Goal: Task Accomplishment & Management: Complete application form

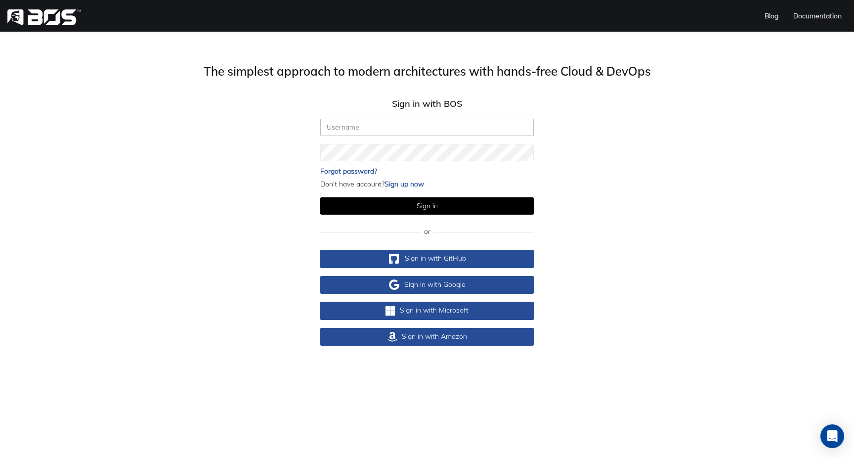
click at [405, 134] on input "text" at bounding box center [427, 127] width 214 height 17
type input "[PERSON_NAME][EMAIL_ADDRESS][DOMAIN_NAME]"
click at [320, 197] on button "Sign in" at bounding box center [427, 205] width 214 height 17
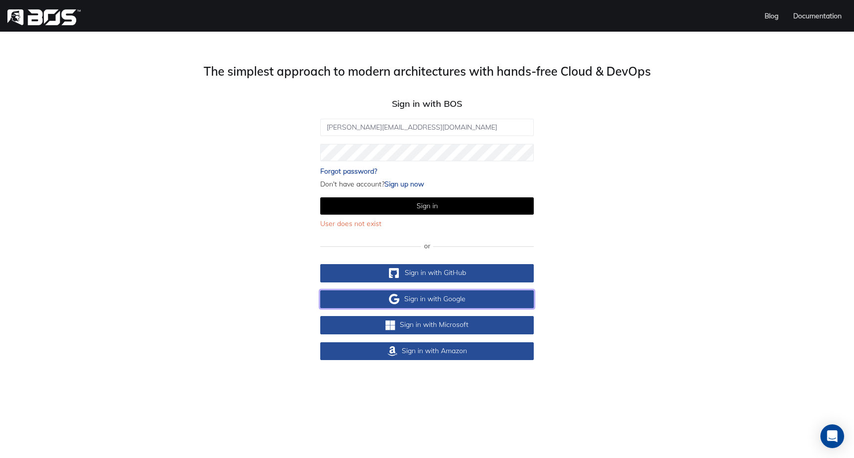
click at [479, 303] on link "Sign in with Google" at bounding box center [427, 299] width 214 height 18
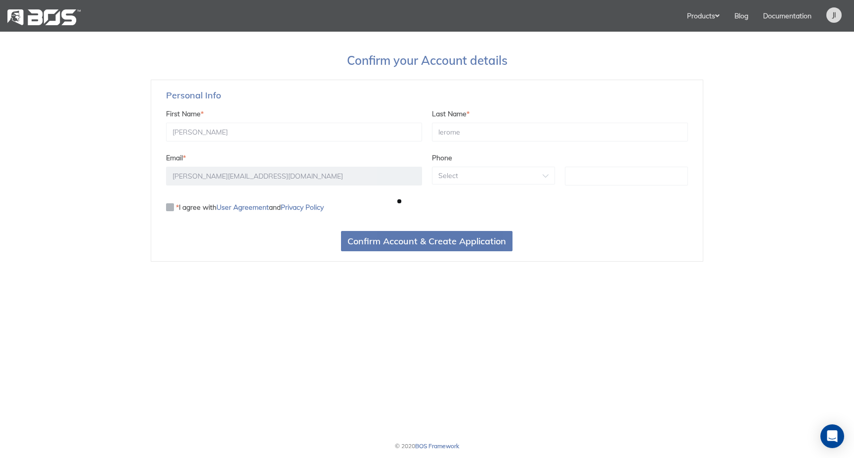
scroll to position [457, 854]
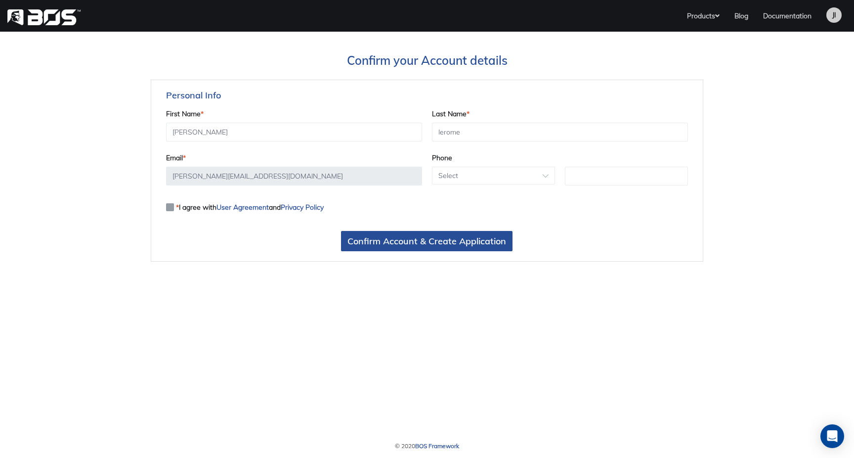
click at [170, 211] on label "* I agree with User Agreement and Privacy Policy" at bounding box center [245, 206] width 158 height 11
click at [170, 208] on input "* I agree with User Agreement and Privacy Policy" at bounding box center [169, 204] width 6 height 6
click at [170, 211] on label "* I agree with User Agreement and Privacy Policy" at bounding box center [245, 206] width 158 height 11
click at [170, 208] on input "* I agree with User Agreement and Privacy Policy" at bounding box center [169, 204] width 6 height 6
checkbox input "false"
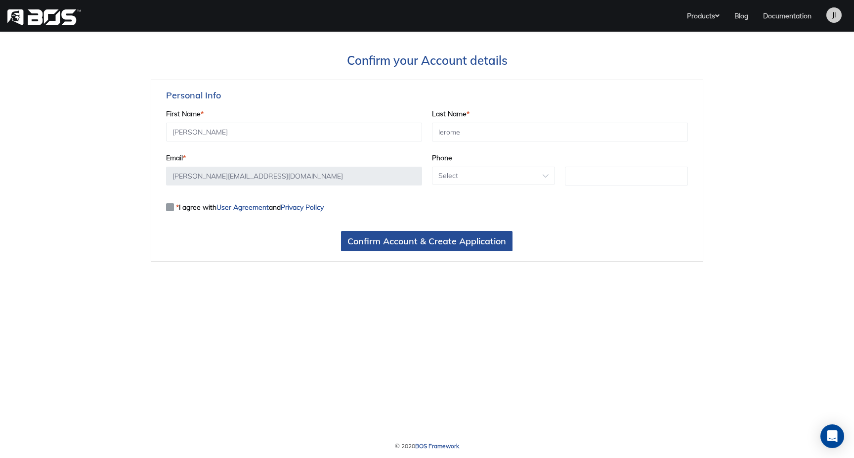
click at [57, 15] on img at bounding box center [44, 17] width 74 height 16
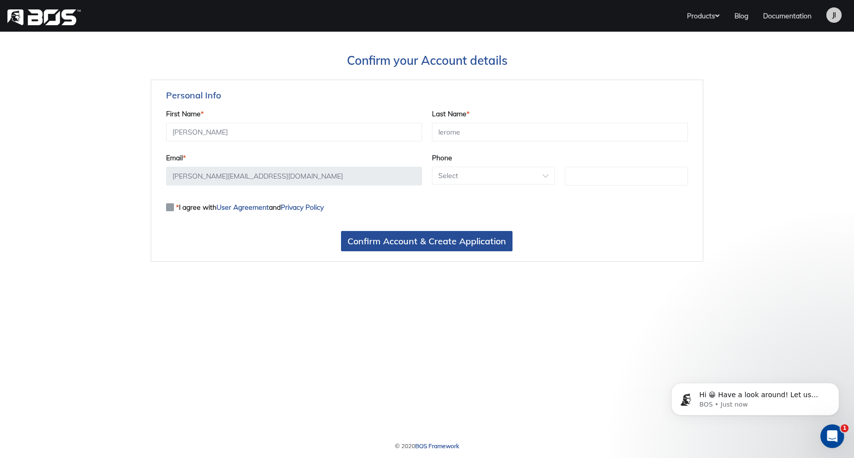
scroll to position [0, 0]
click at [696, 167] on div "Personal Info First Name * Jacob Last Name * Ierome Email * jacob.ierome@bosfra…" at bounding box center [427, 146] width 552 height 133
